Goal: Navigation & Orientation: Find specific page/section

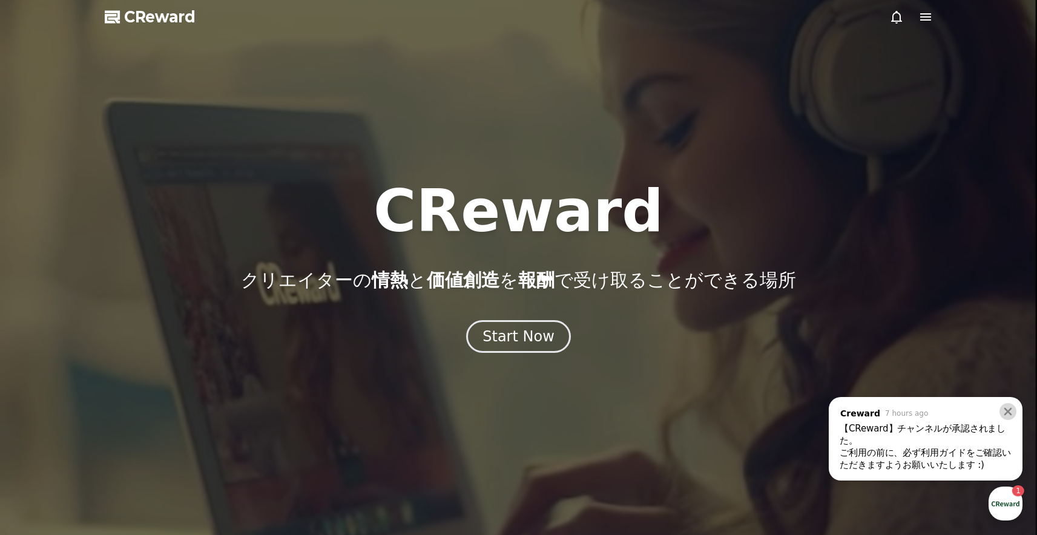
click at [1013, 412] on icon at bounding box center [1008, 412] width 12 height 12
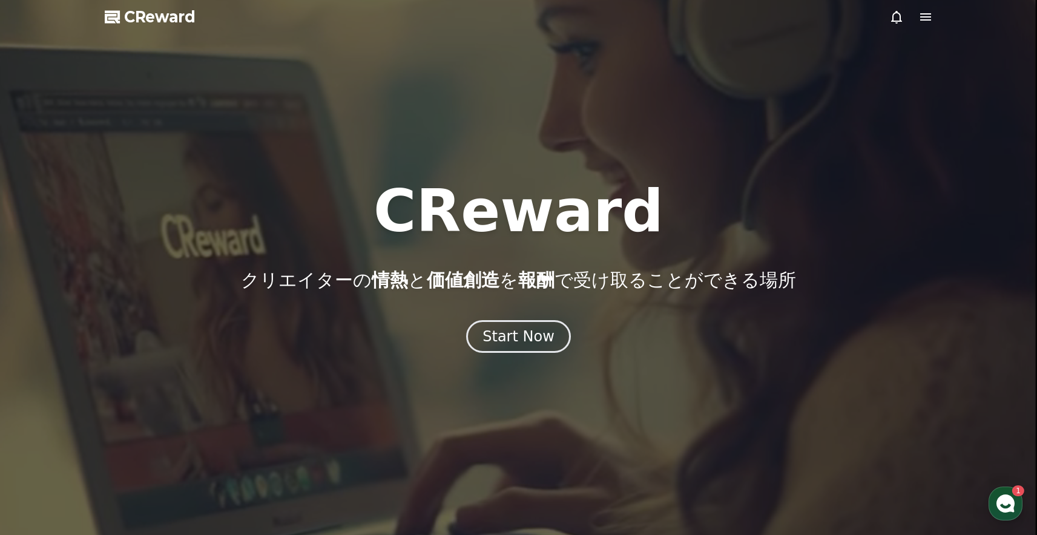
click at [934, 22] on div at bounding box center [518, 267] width 1037 height 535
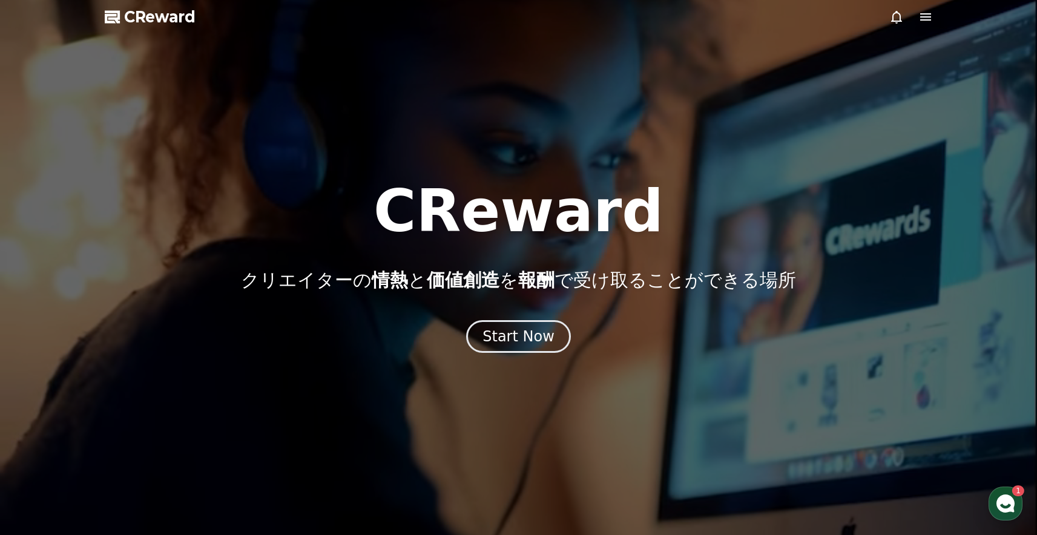
click at [929, 21] on icon at bounding box center [926, 17] width 15 height 15
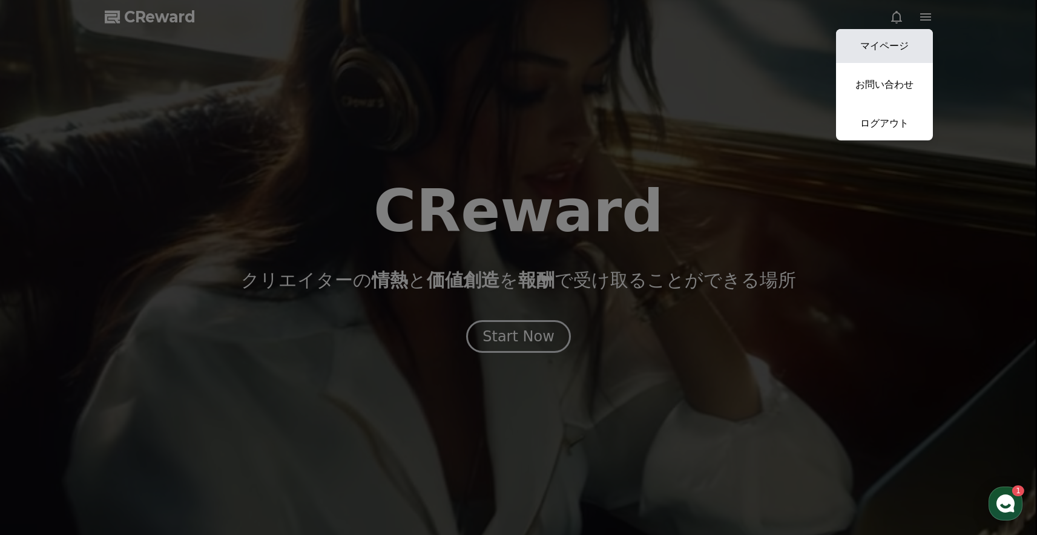
click at [896, 38] on link "マイページ" at bounding box center [884, 46] width 97 height 34
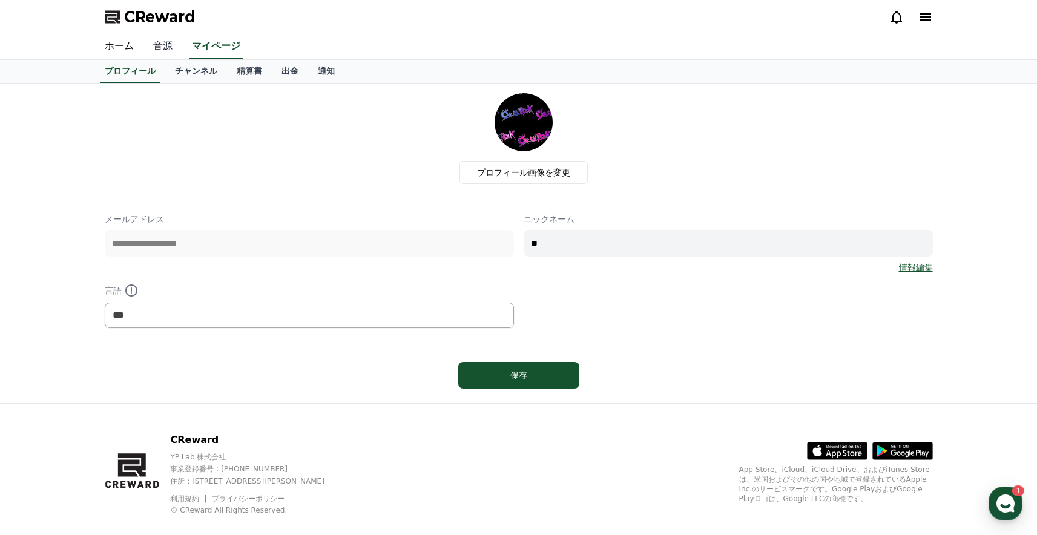
click at [173, 47] on link "音源" at bounding box center [163, 46] width 39 height 25
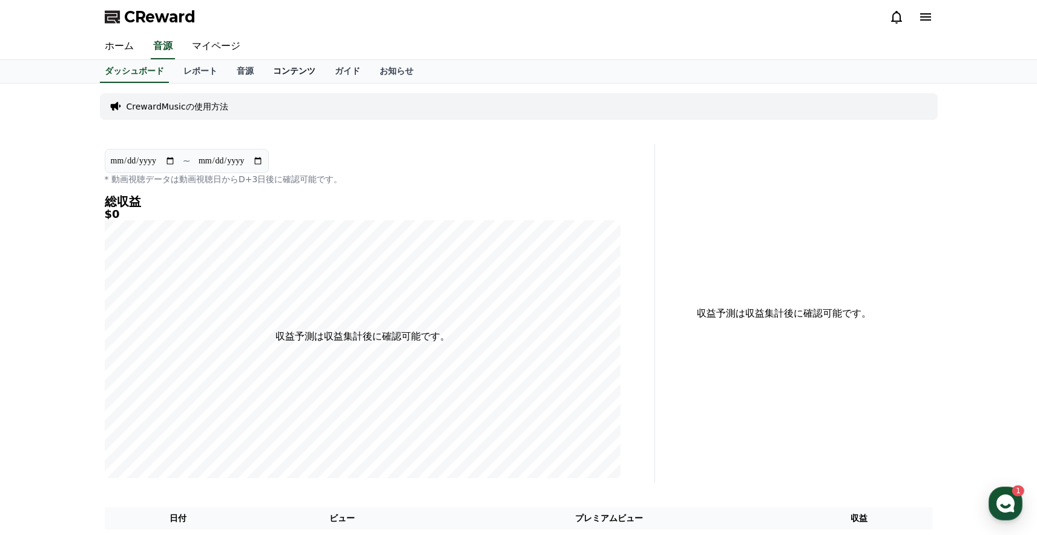
click at [269, 76] on link "コンテンツ" at bounding box center [294, 71] width 62 height 23
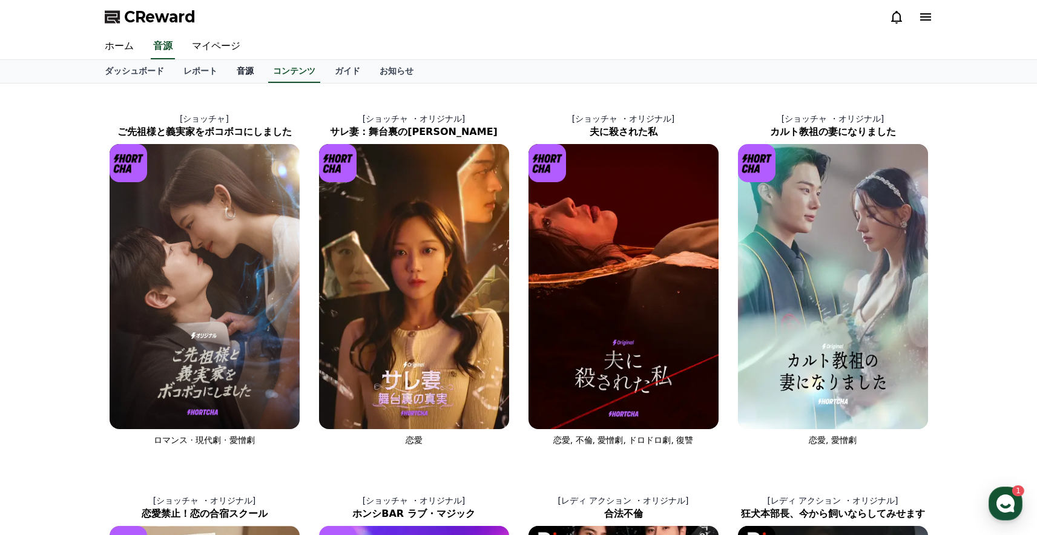
click at [247, 79] on link "音源" at bounding box center [245, 71] width 36 height 23
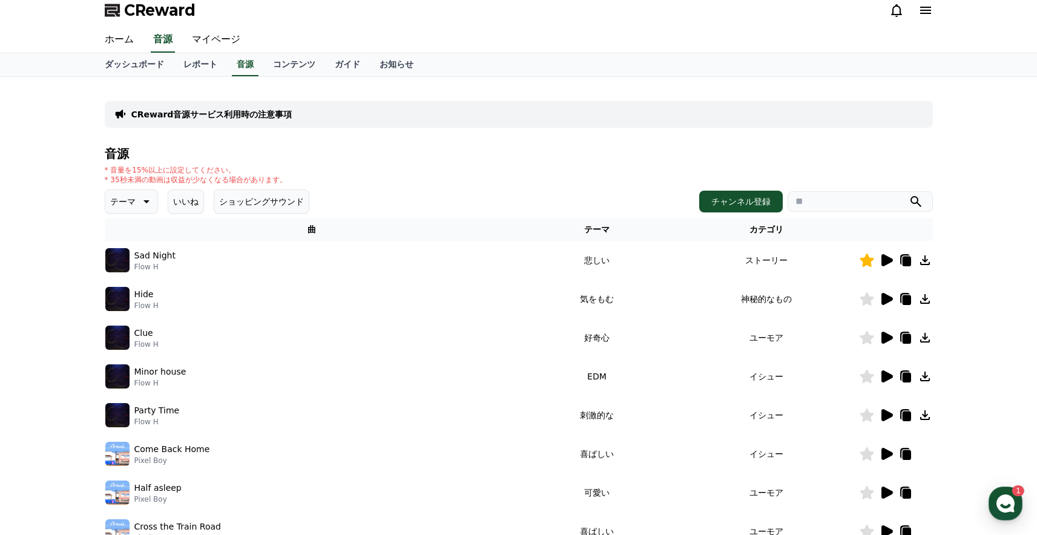
scroll to position [15, 0]
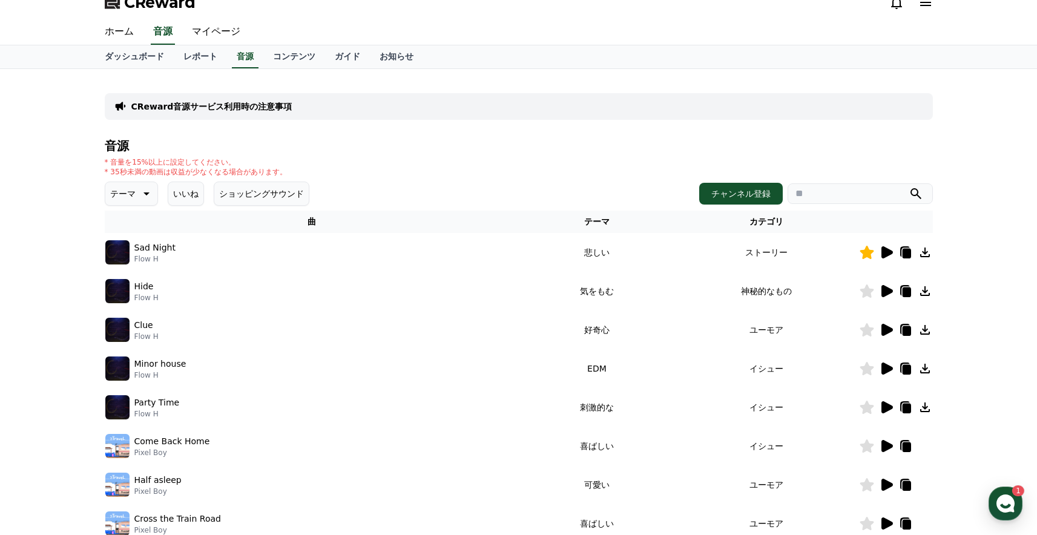
click at [904, 251] on icon at bounding box center [906, 254] width 8 height 10
